Goal: Information Seeking & Learning: Understand process/instructions

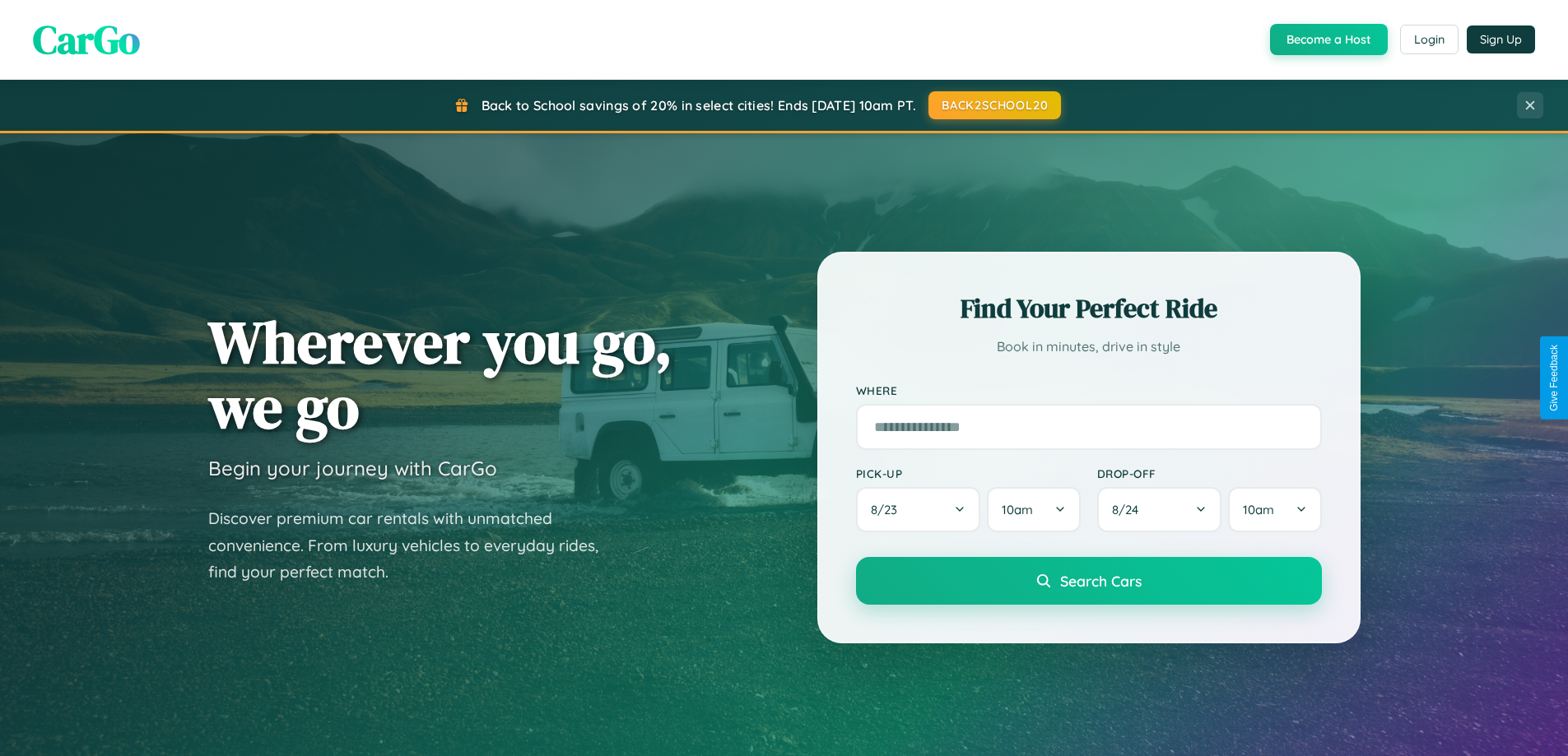
scroll to position [3167, 0]
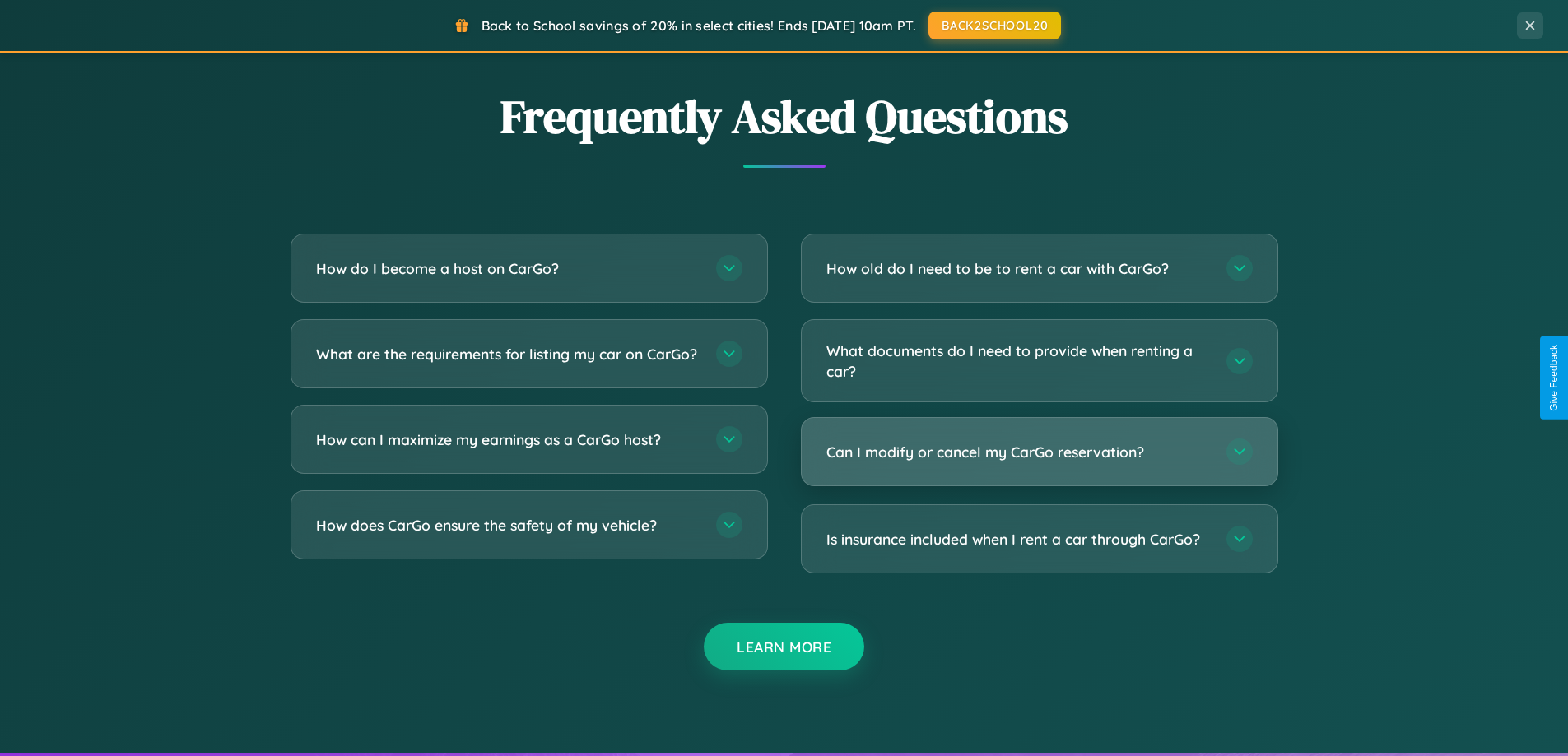
click at [1039, 452] on h3 "Can I modify or cancel my CarGo reservation?" at bounding box center [1018, 452] width 383 height 20
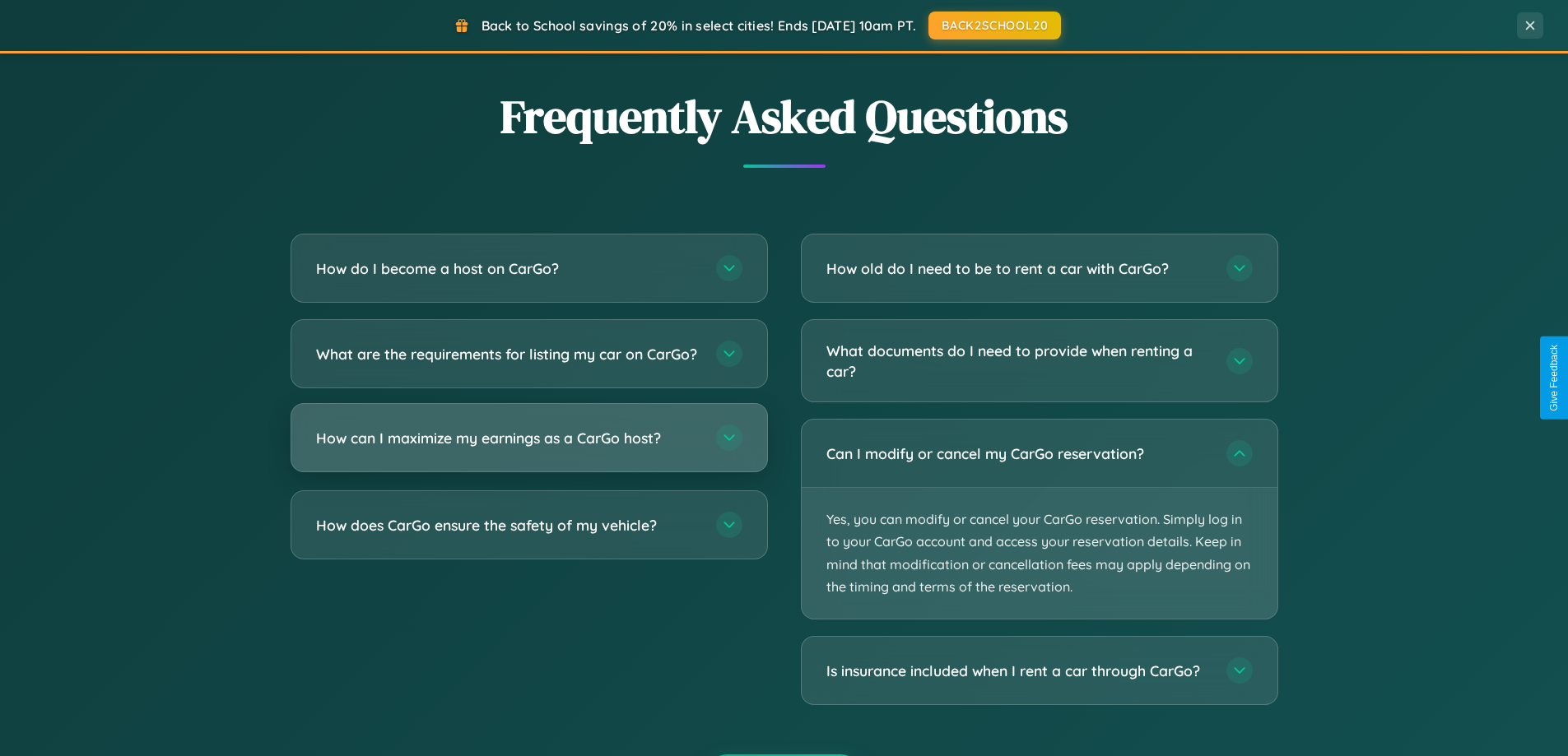
click at [528, 449] on h3 "How can I maximize my earnings as a CarGo host?" at bounding box center [508, 438] width 383 height 20
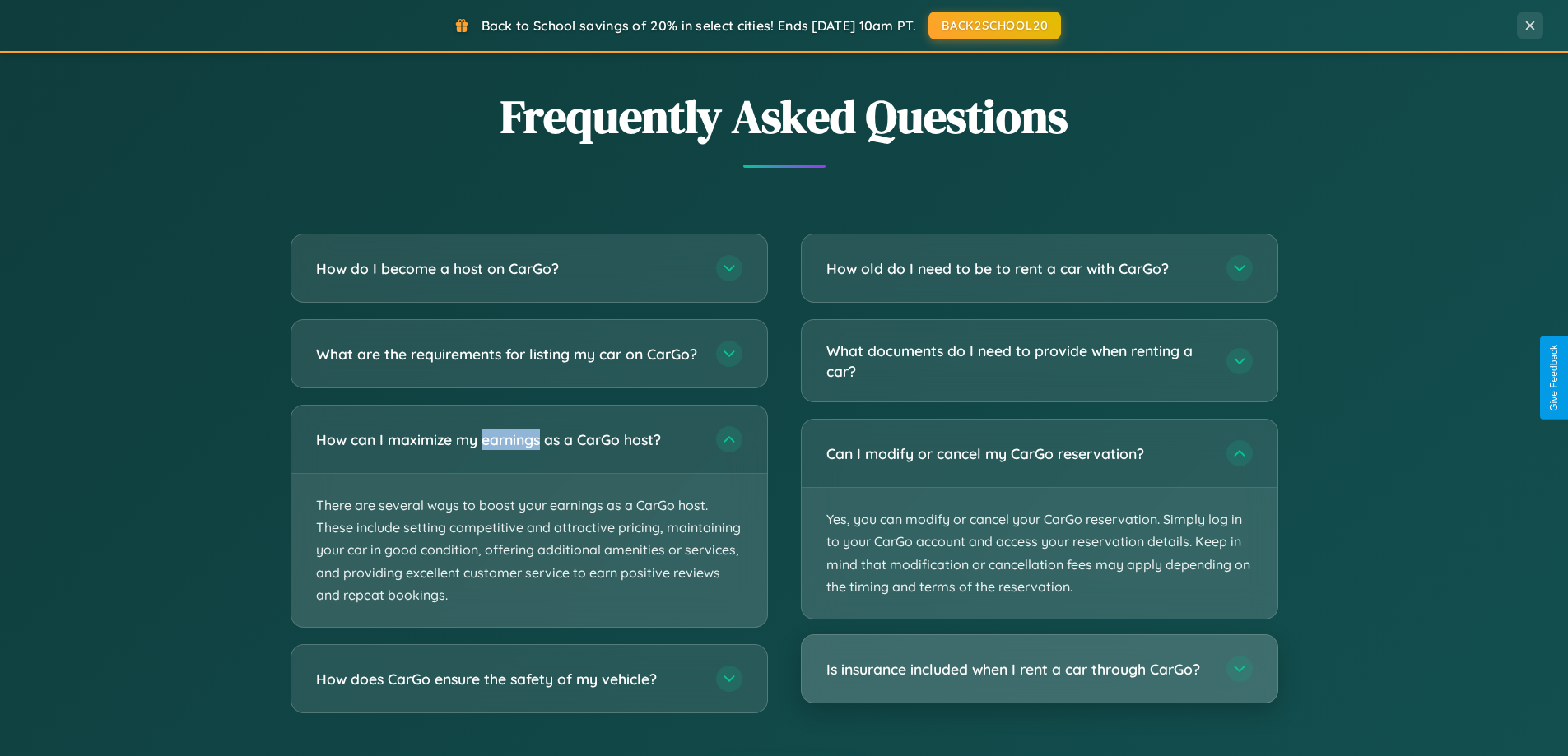
click at [1039, 670] on h3 "Is insurance included when I rent a car through CarGo?" at bounding box center [1018, 669] width 383 height 20
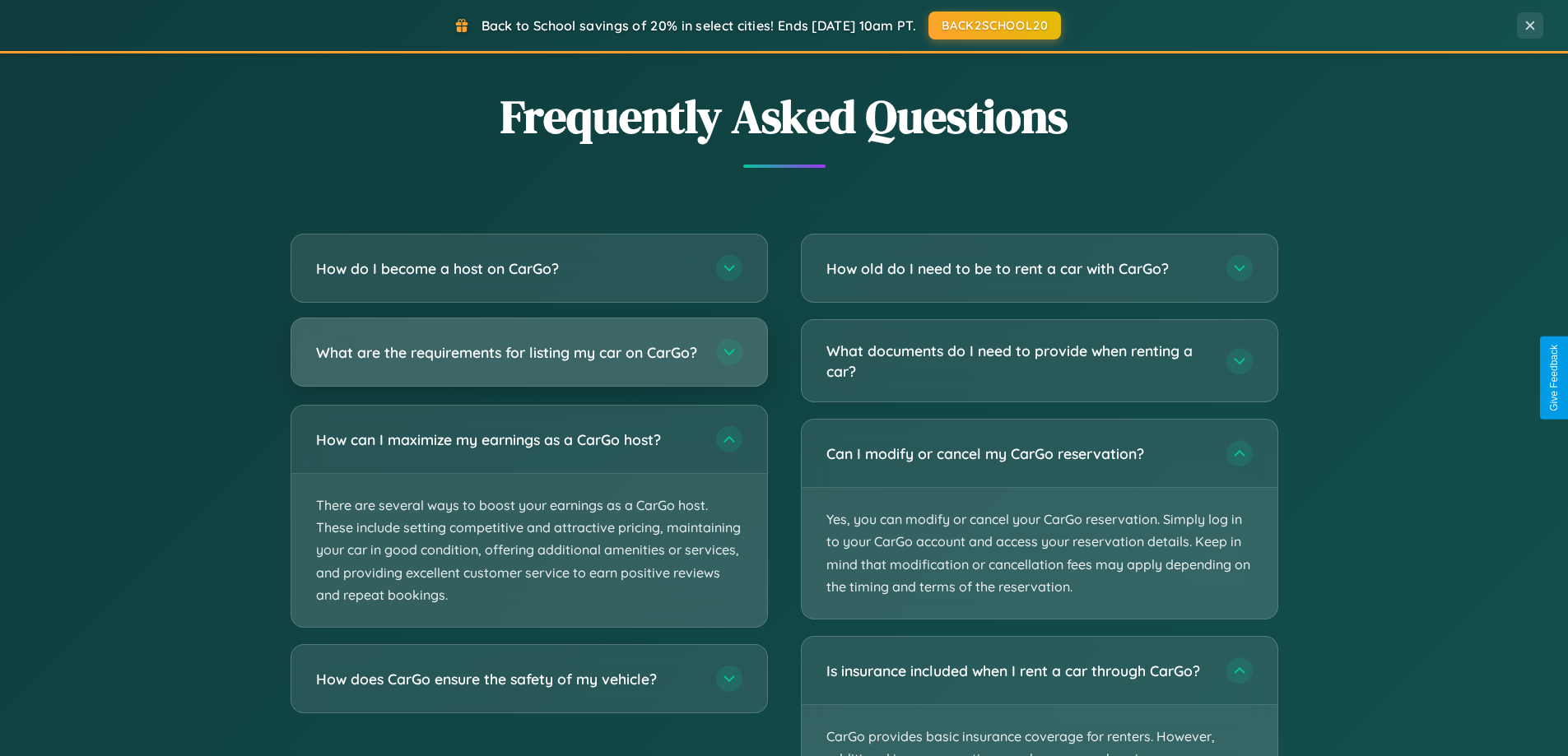
click at [528, 360] on h3 "What are the requirements for listing my car on CarGo?" at bounding box center [508, 352] width 383 height 20
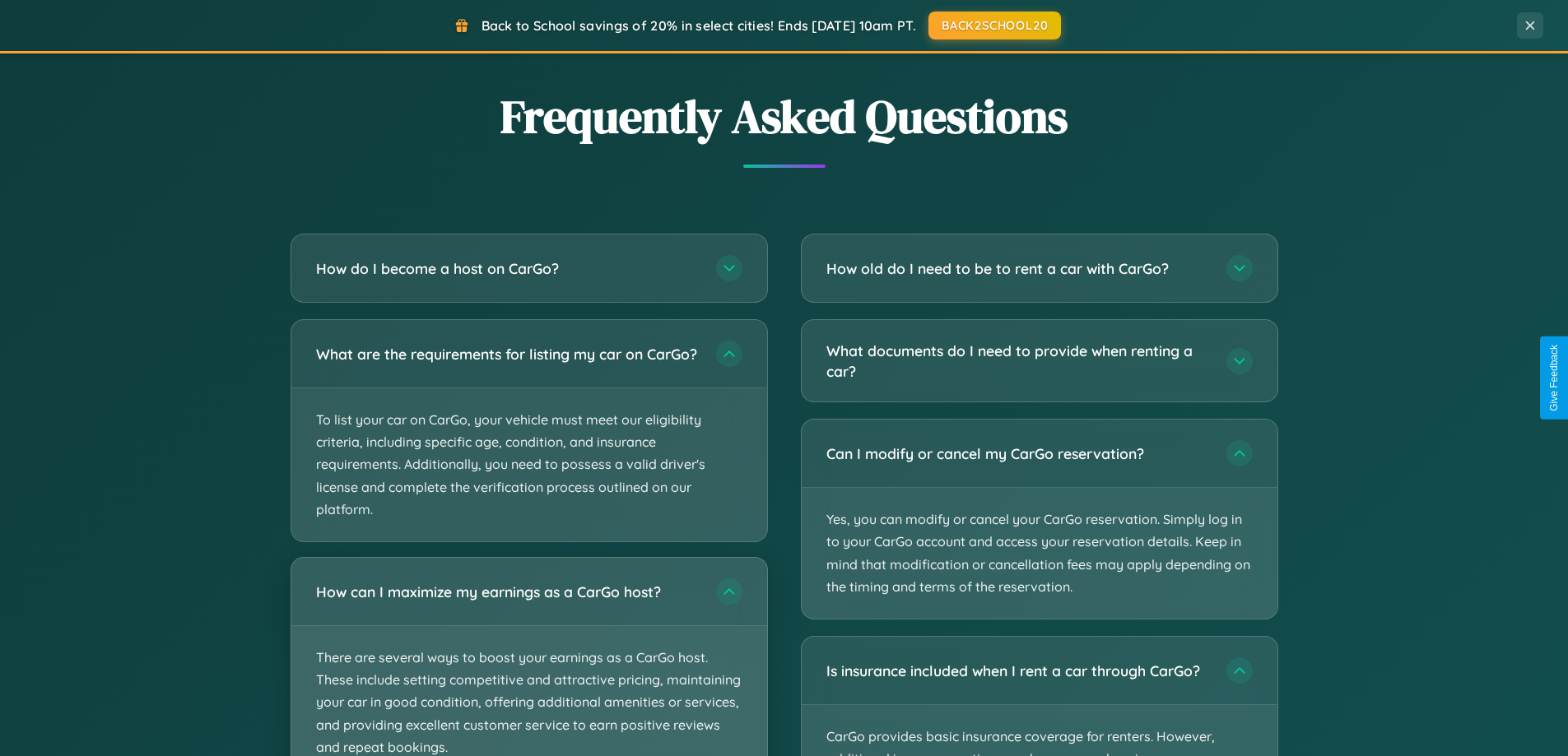
click at [528, 663] on p "There are several ways to boost your earnings as a CarGo host. These include se…" at bounding box center [529, 703] width 476 height 153
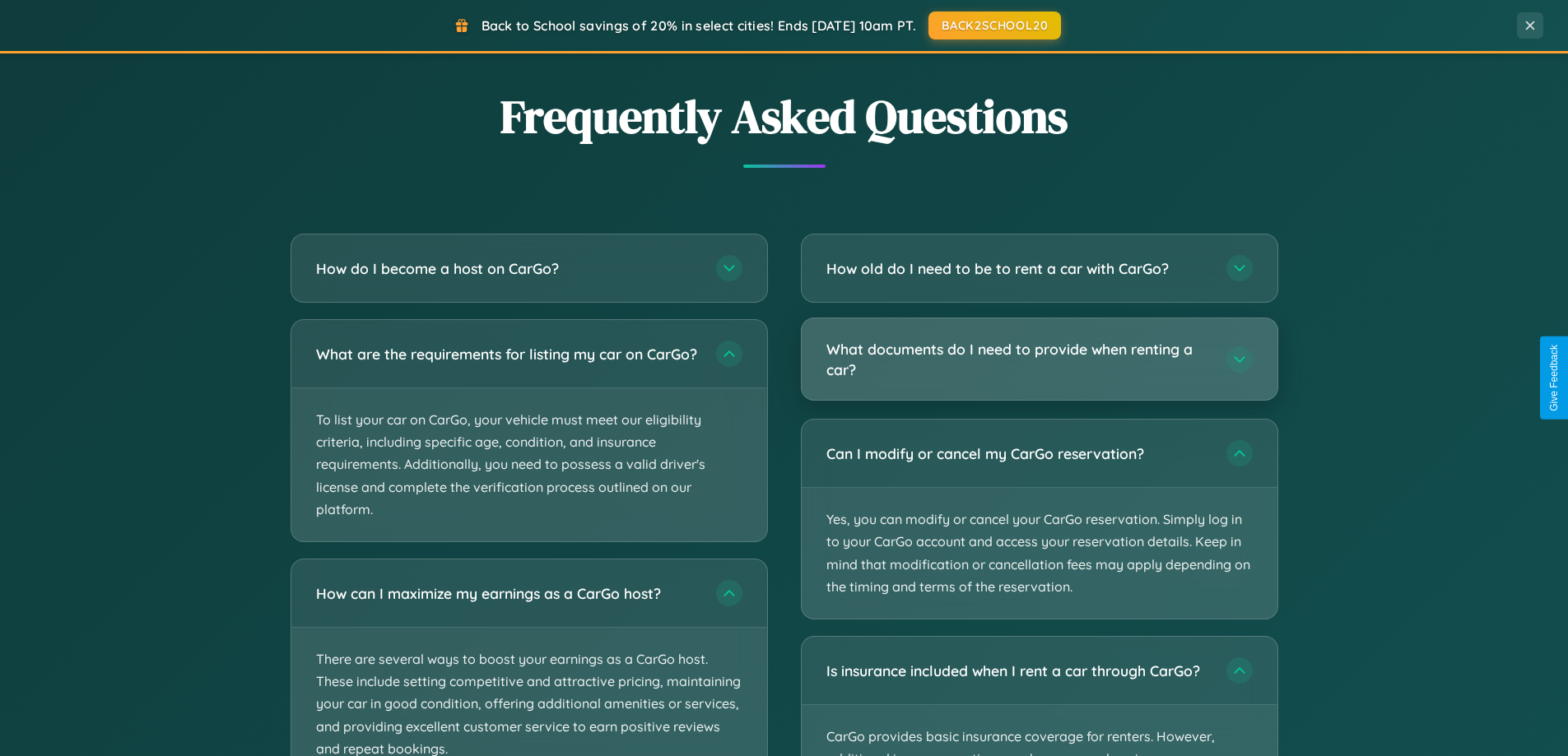
click at [1039, 360] on h3 "What documents do I need to provide when renting a car?" at bounding box center [1018, 360] width 383 height 41
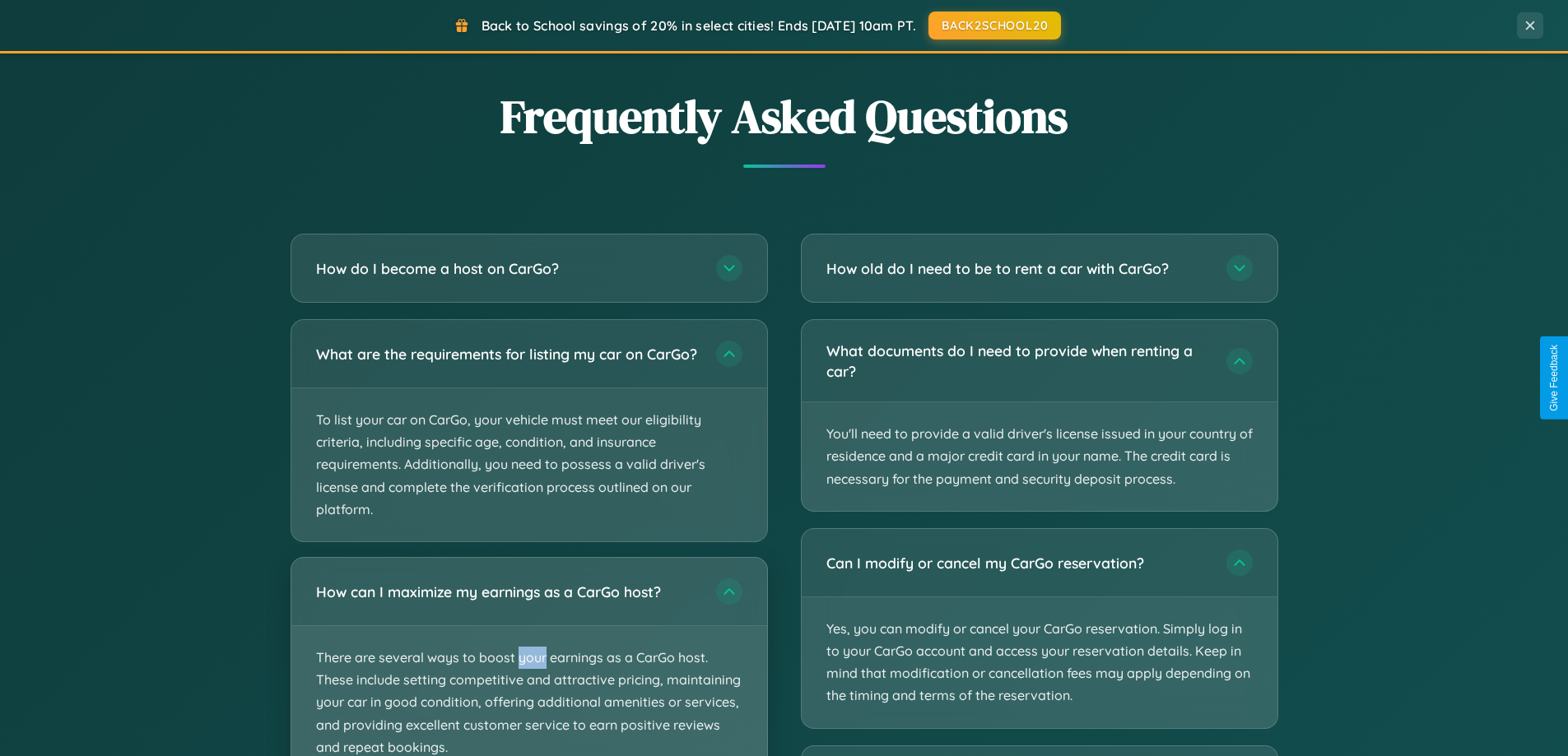
click at [528, 664] on p "There are several ways to boost your earnings as a CarGo host. These include se…" at bounding box center [529, 703] width 476 height 153
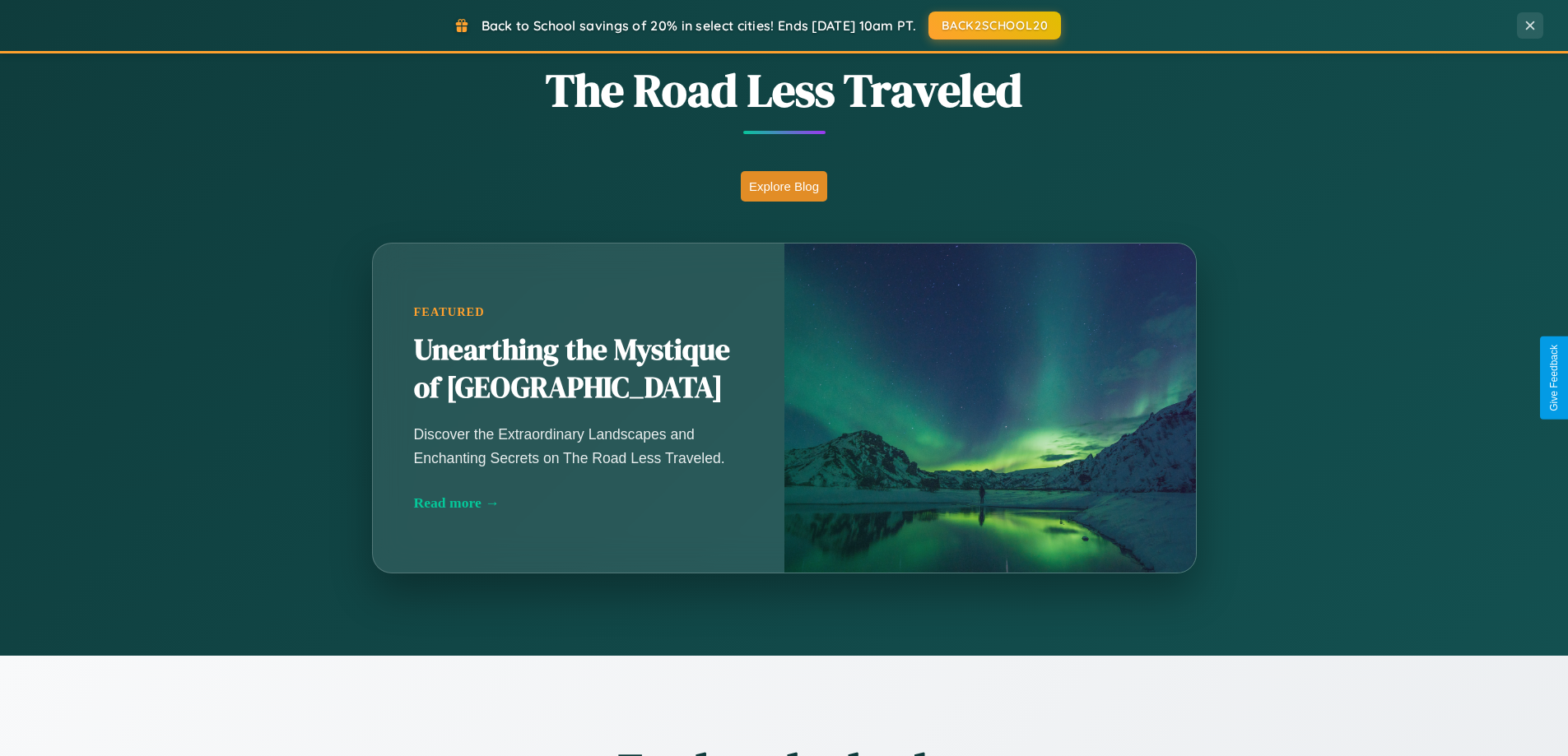
scroll to position [1132, 0]
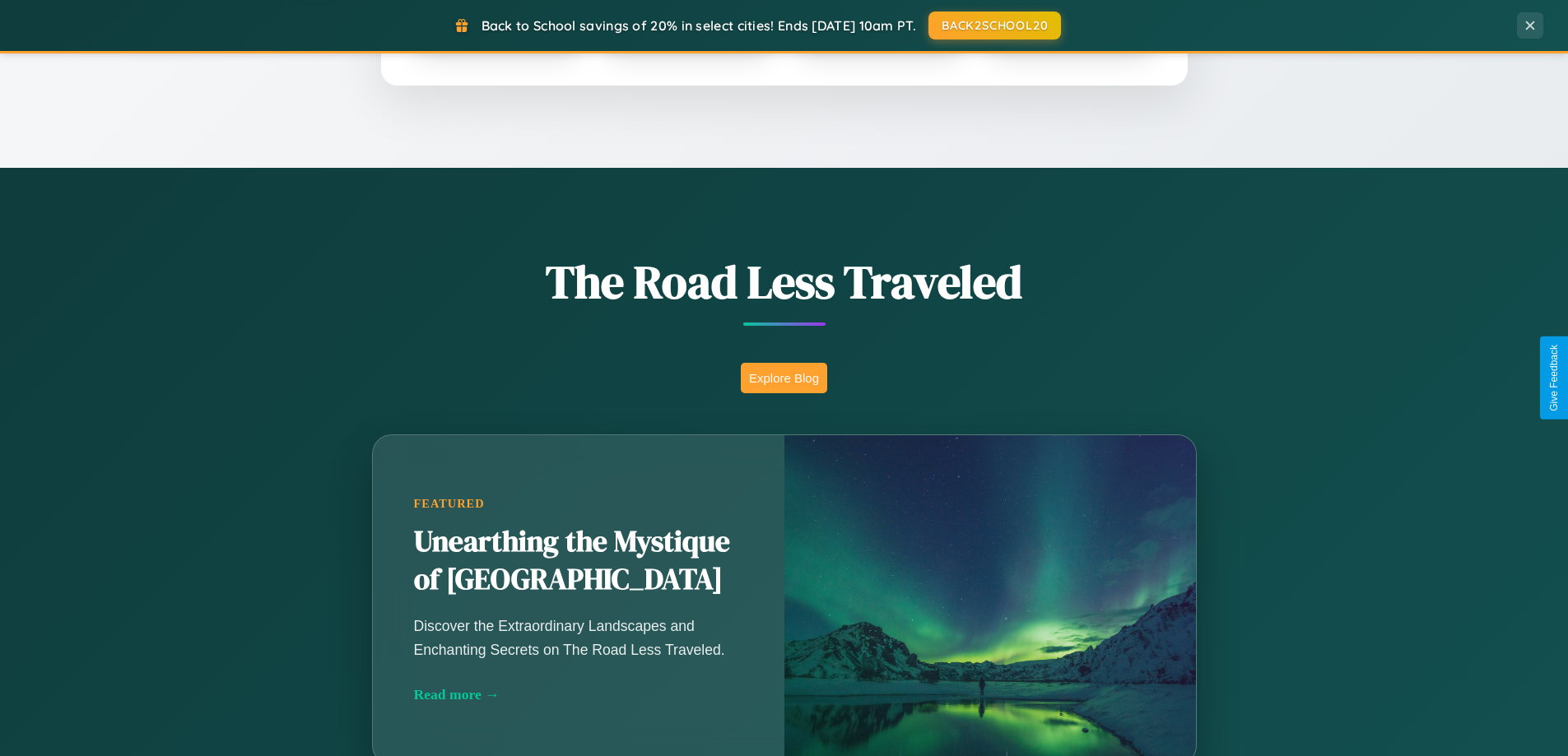
click at [784, 378] on button "Explore Blog" at bounding box center [784, 378] width 87 height 30
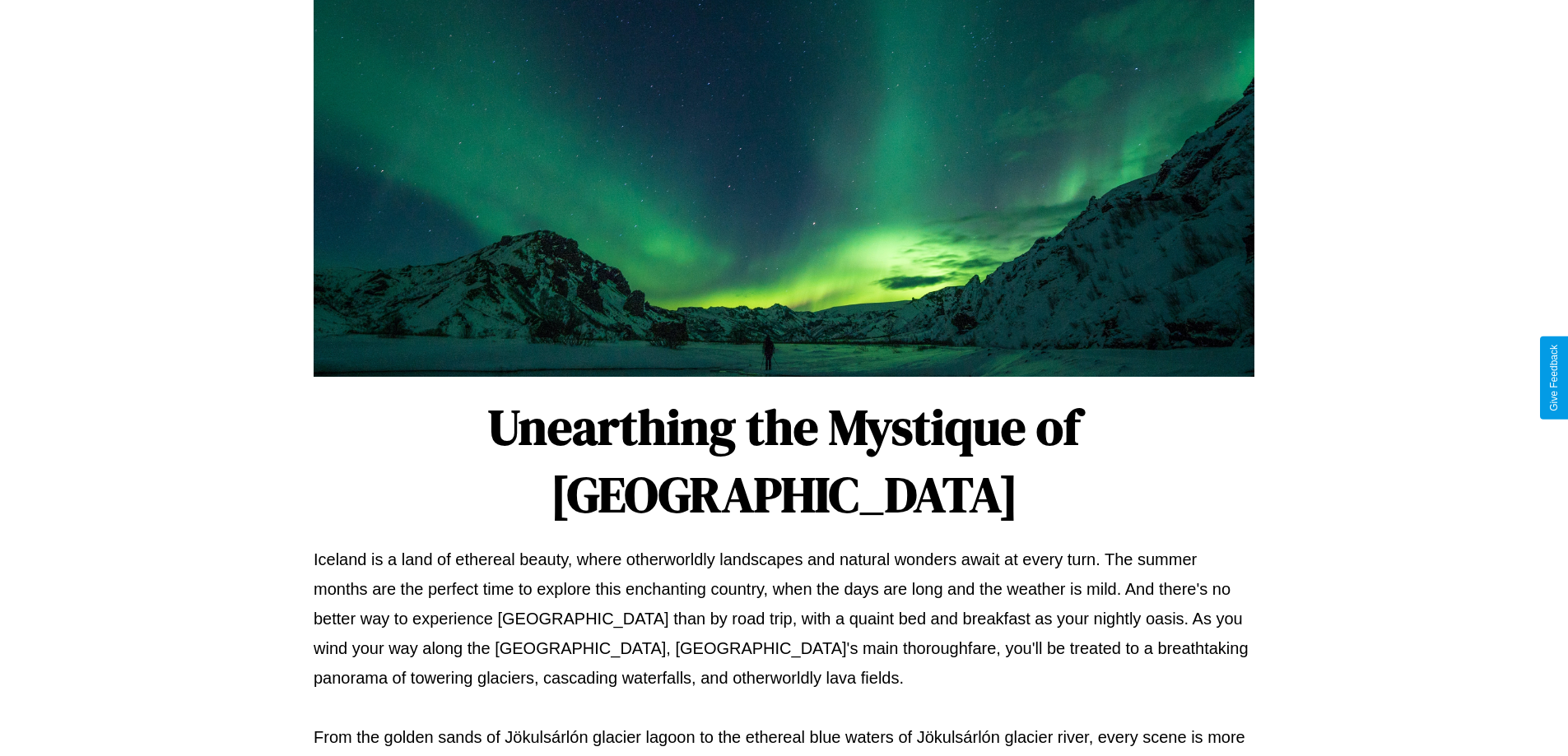
scroll to position [533, 0]
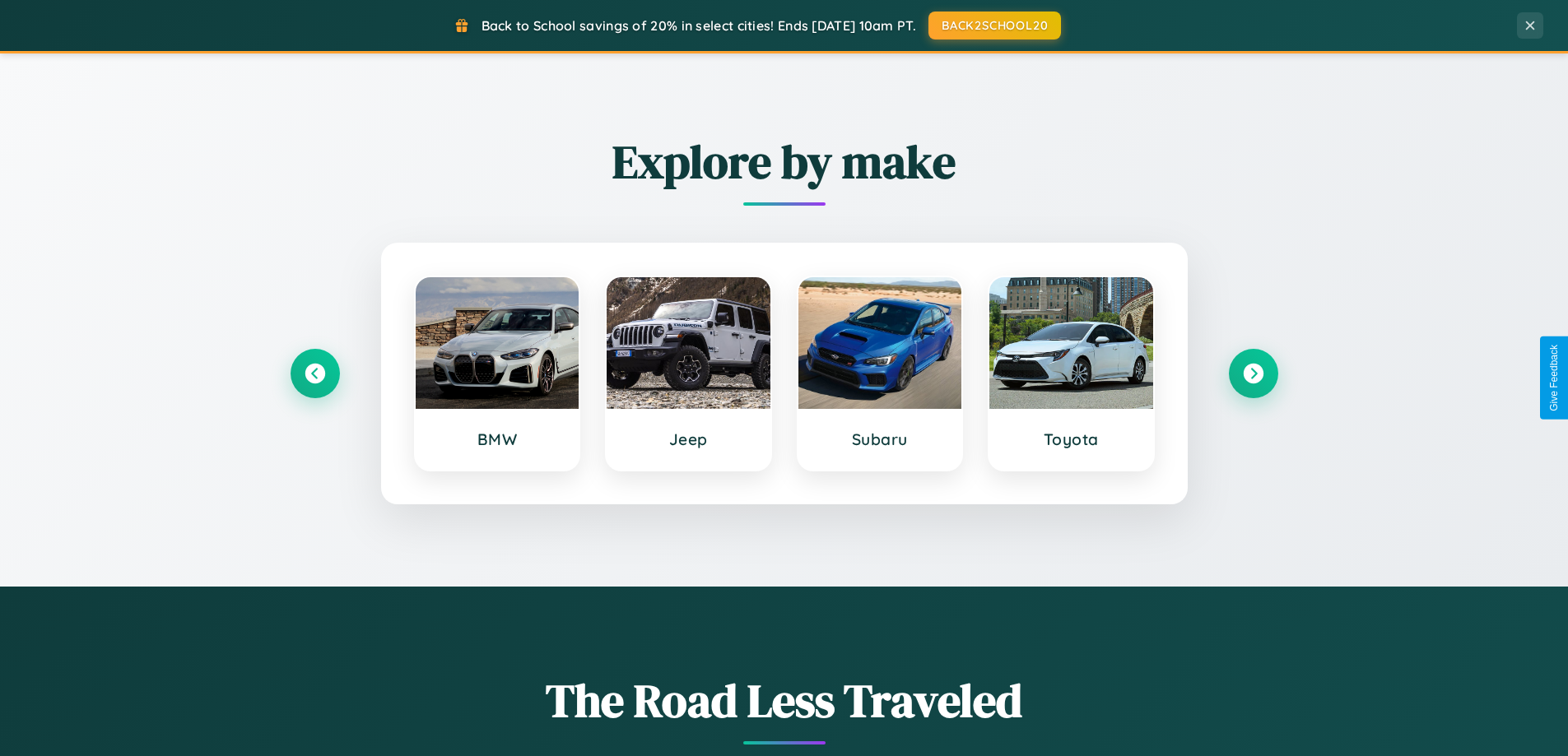
scroll to position [709, 0]
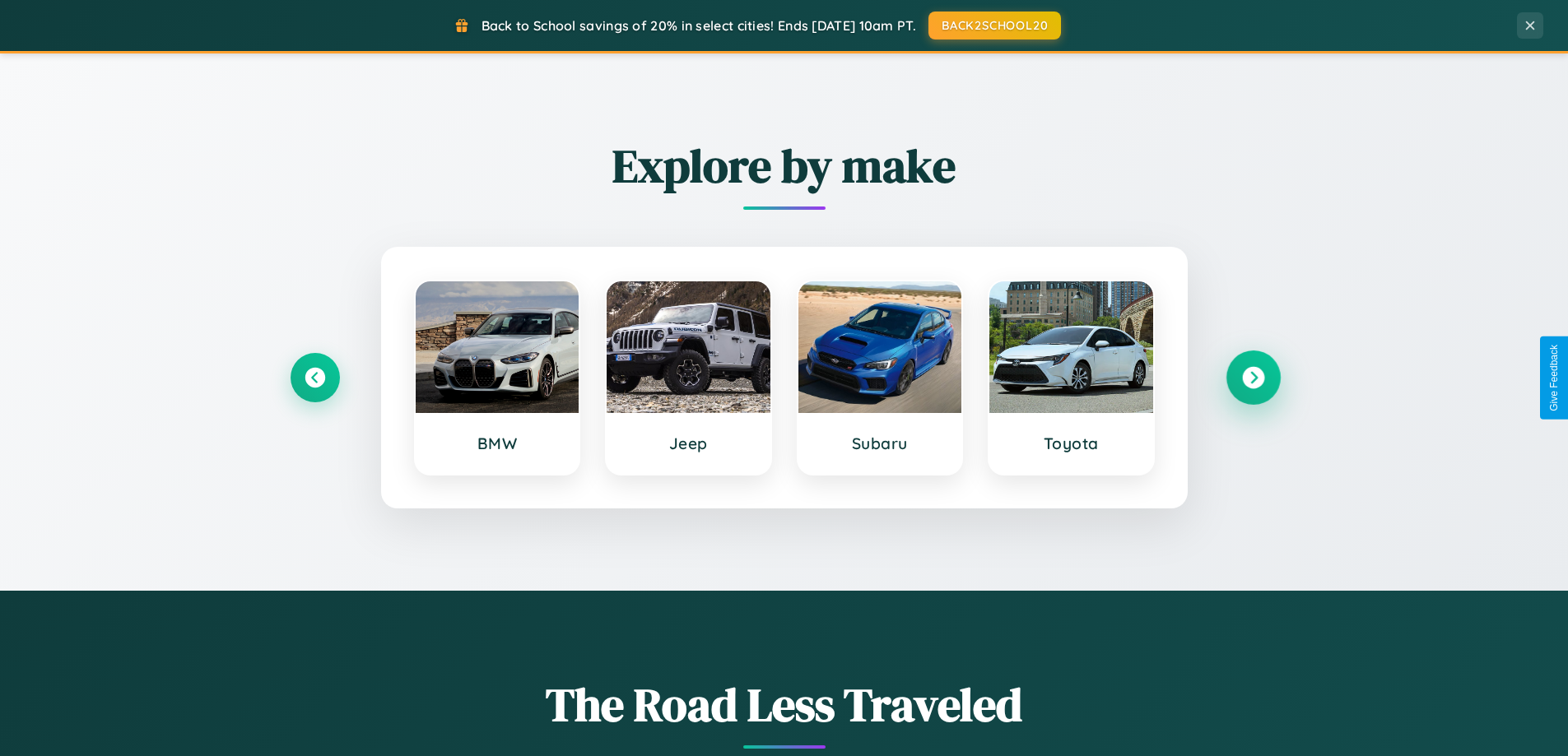
click at [1253, 378] on icon at bounding box center [1253, 378] width 22 height 22
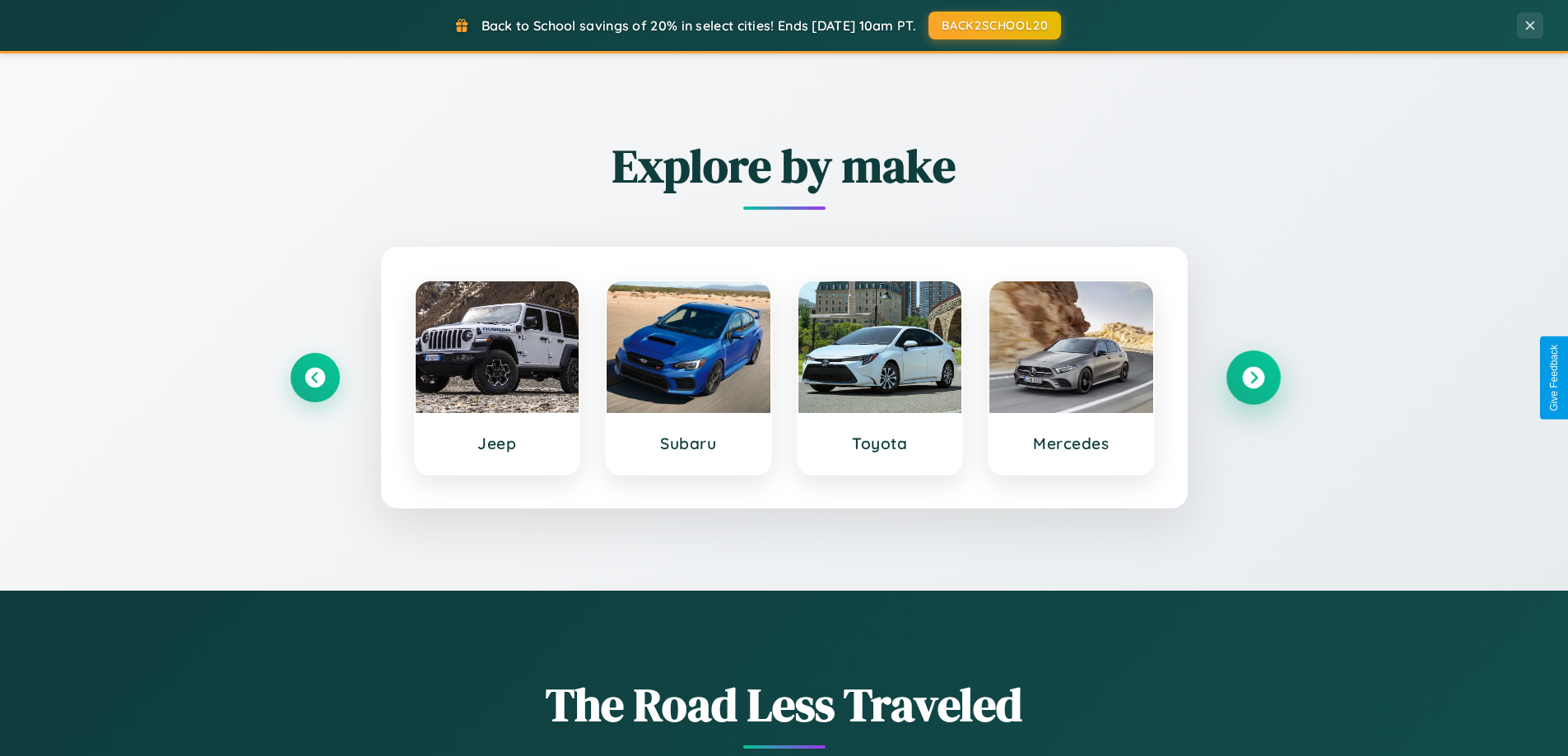
click at [1253, 378] on icon at bounding box center [1253, 378] width 22 height 22
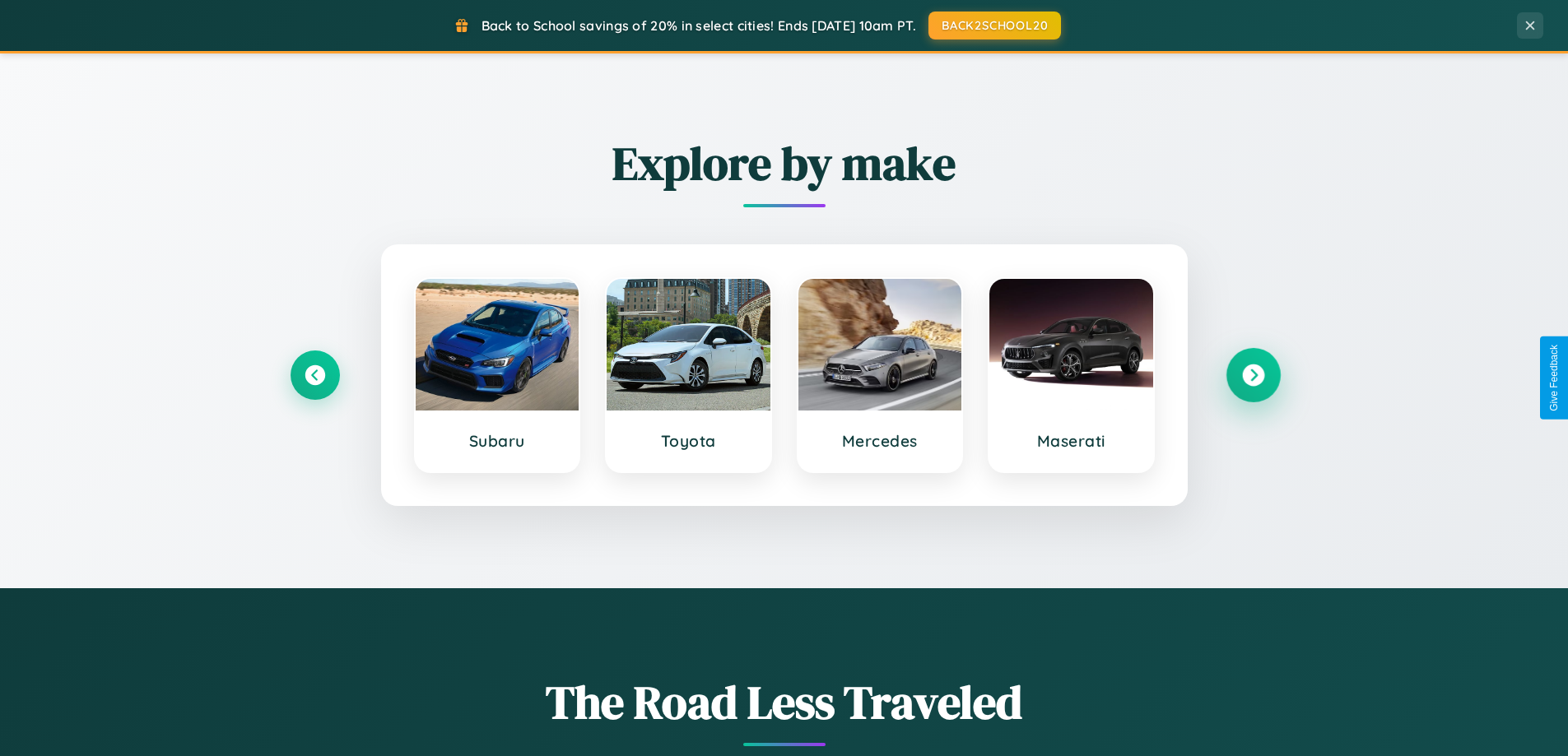
scroll to position [2644, 0]
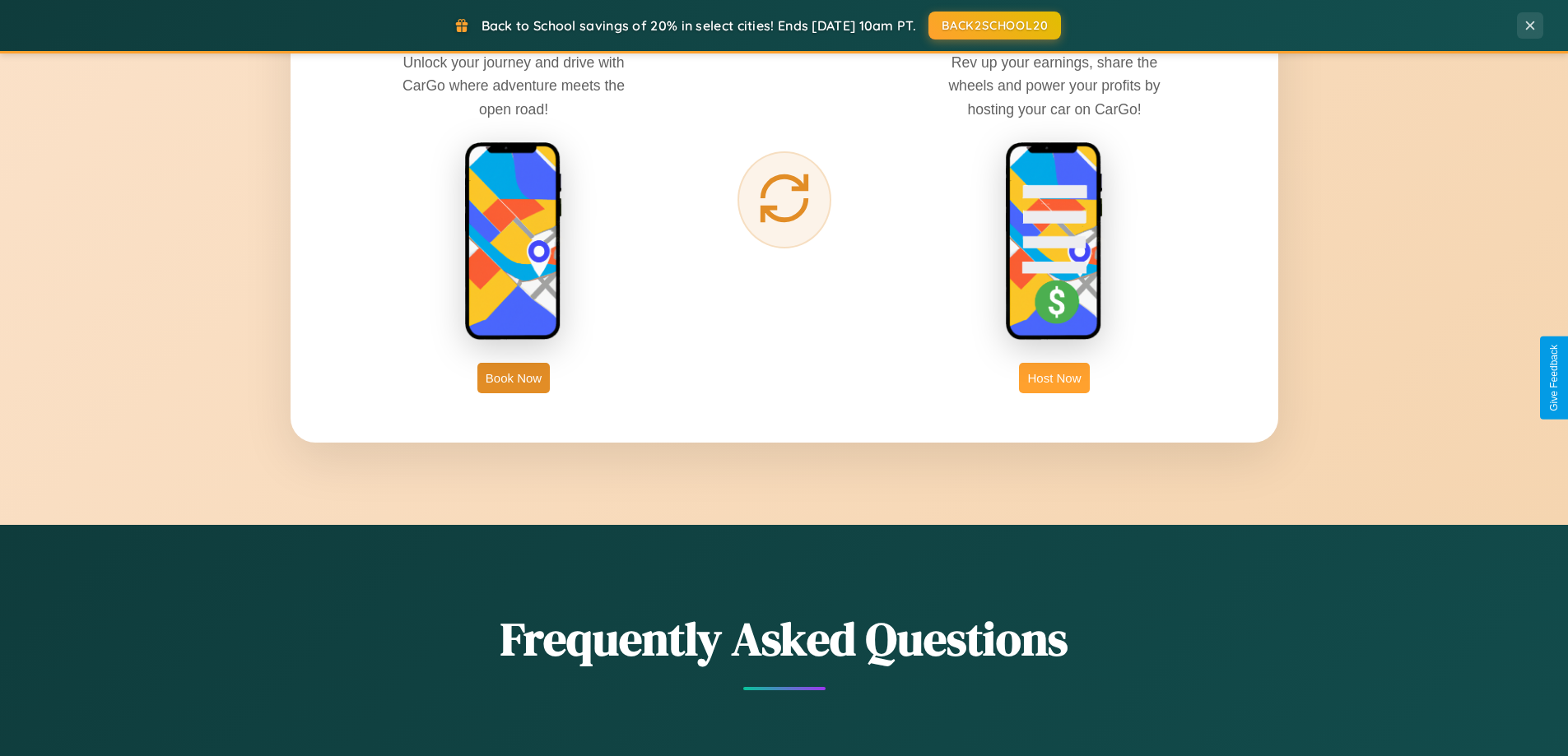
click at [1055, 378] on button "Host Now" at bounding box center [1054, 378] width 70 height 30
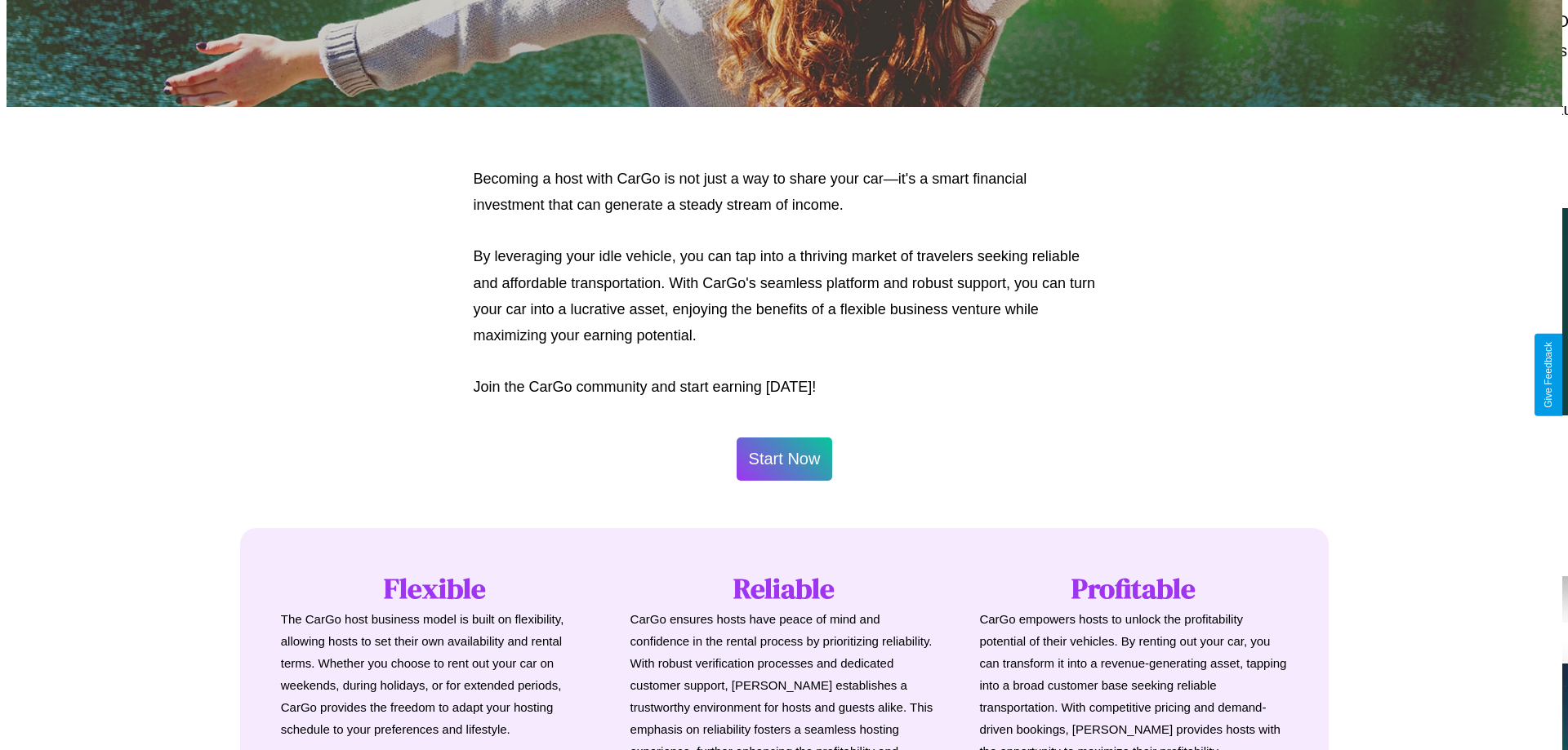
scroll to position [788, 0]
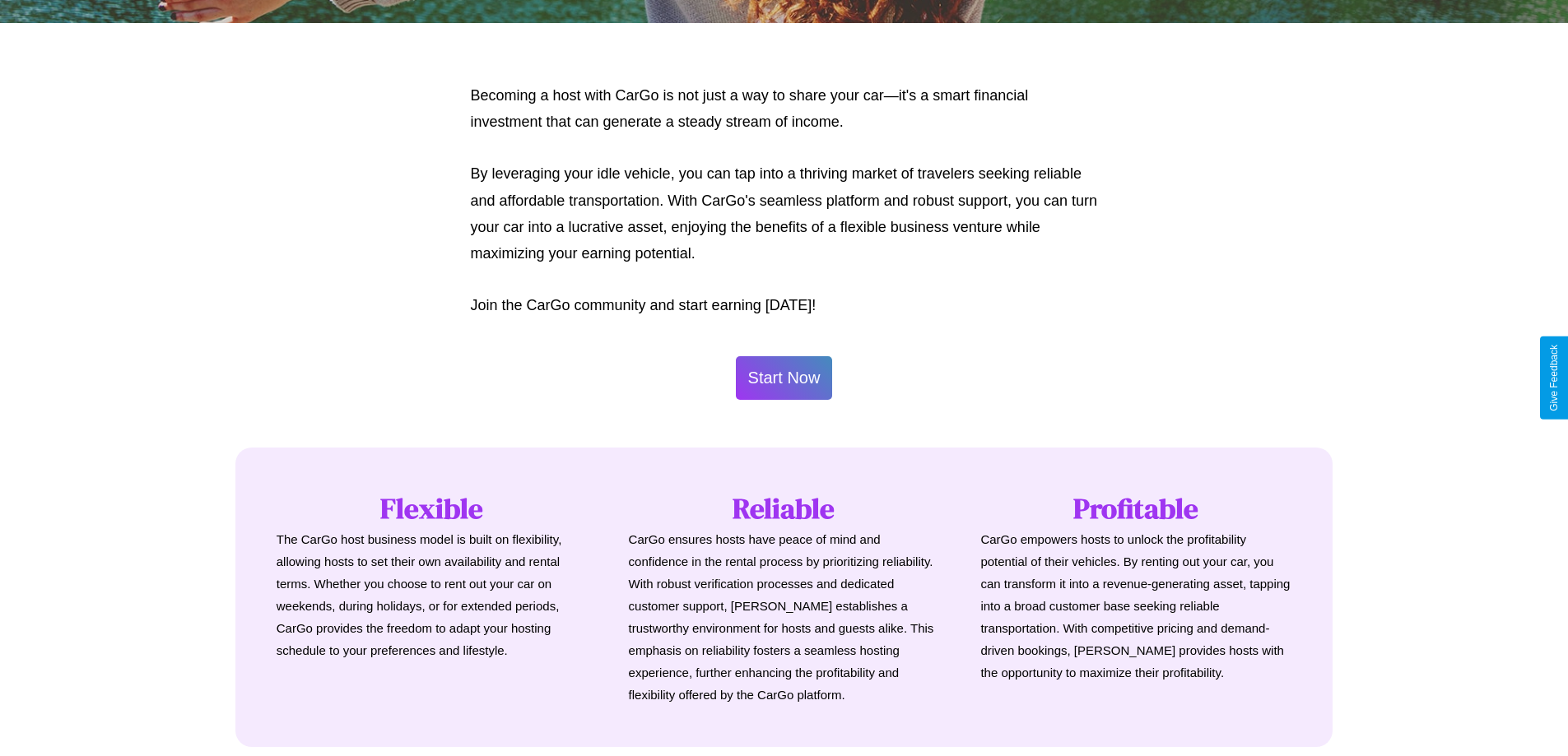
click at [784, 378] on button "Start Now" at bounding box center [784, 378] width 97 height 43
